Goal: Transaction & Acquisition: Purchase product/service

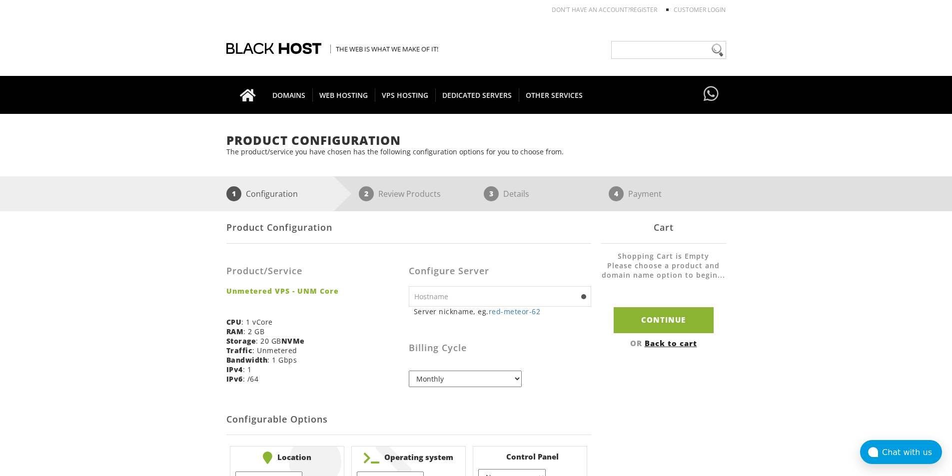
click at [914, 211] on div "1 Configuration 2 Review Products 3 Details 4 Payment" at bounding box center [476, 193] width 952 height 35
click at [491, 93] on span "DEDICATED SERVERS" at bounding box center [476, 94] width 83 height 13
click at [903, 453] on div "Chat with us" at bounding box center [912, 452] width 60 height 9
